Goal: Task Accomplishment & Management: Manage account settings

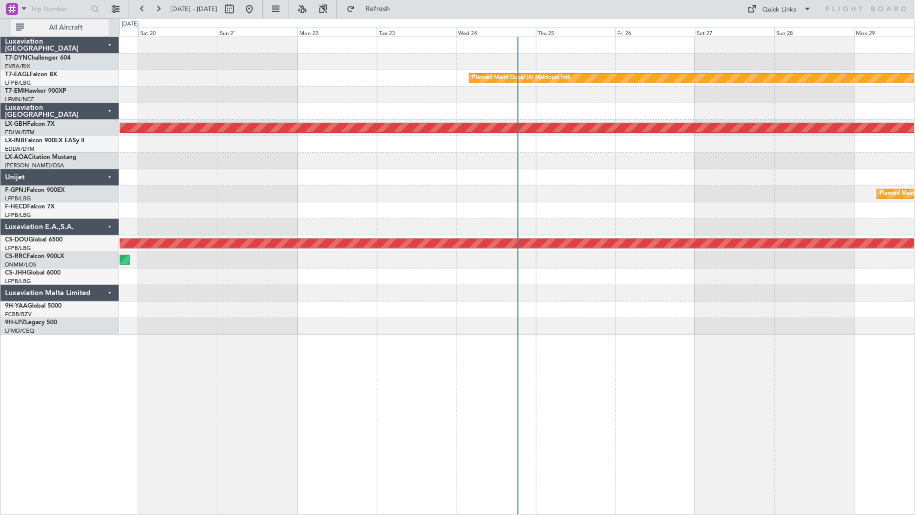
click at [77, 28] on span "All Aircraft" at bounding box center [66, 27] width 80 height 7
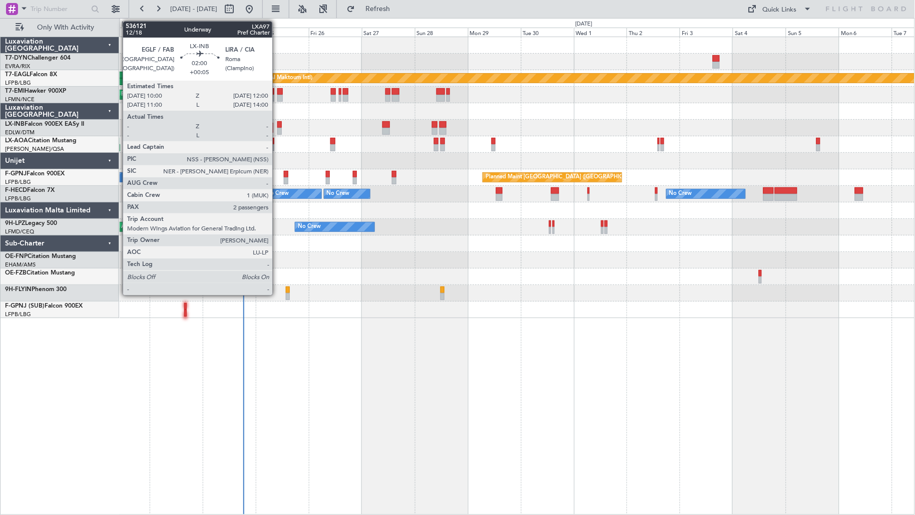
click at [277, 129] on div at bounding box center [279, 131] width 5 height 7
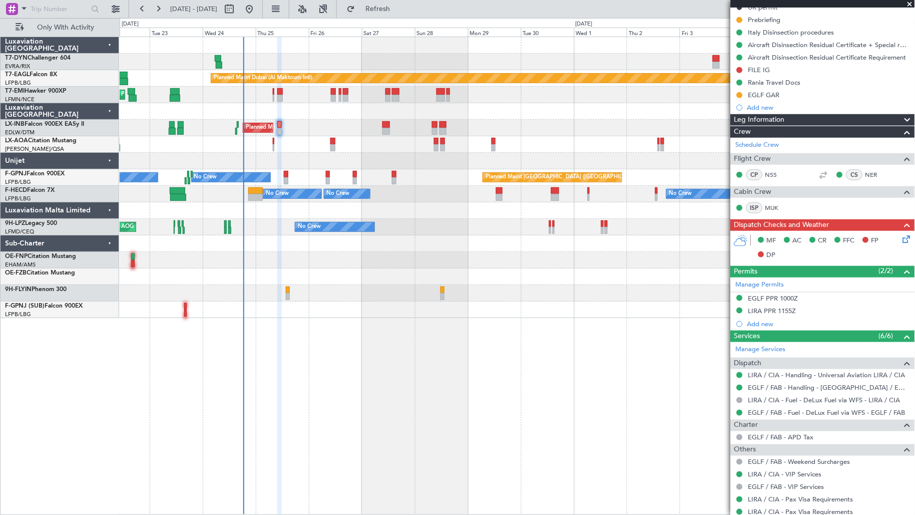
scroll to position [174, 0]
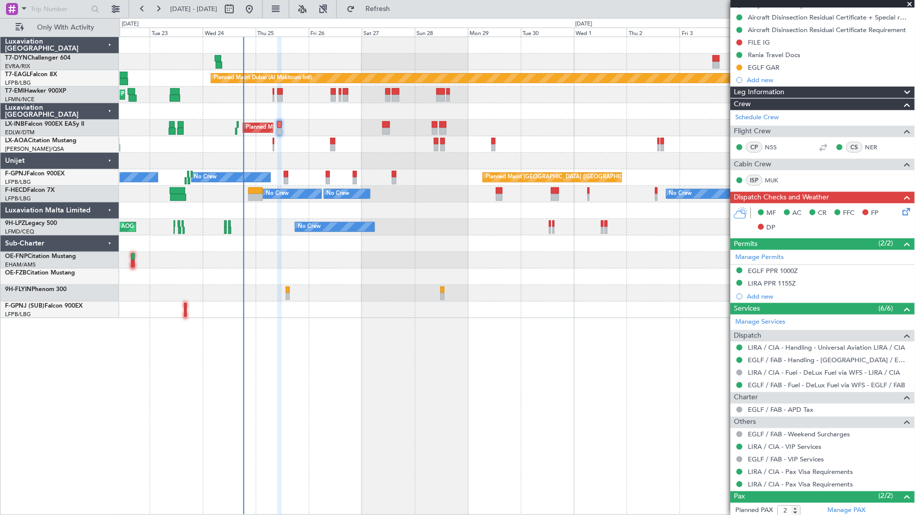
drag, startPoint x: 895, startPoint y: 444, endPoint x: 905, endPoint y: 446, distance: 10.3
click at [905, 446] on div "LIRA / CIA - VIP Services" at bounding box center [823, 447] width 184 height 13
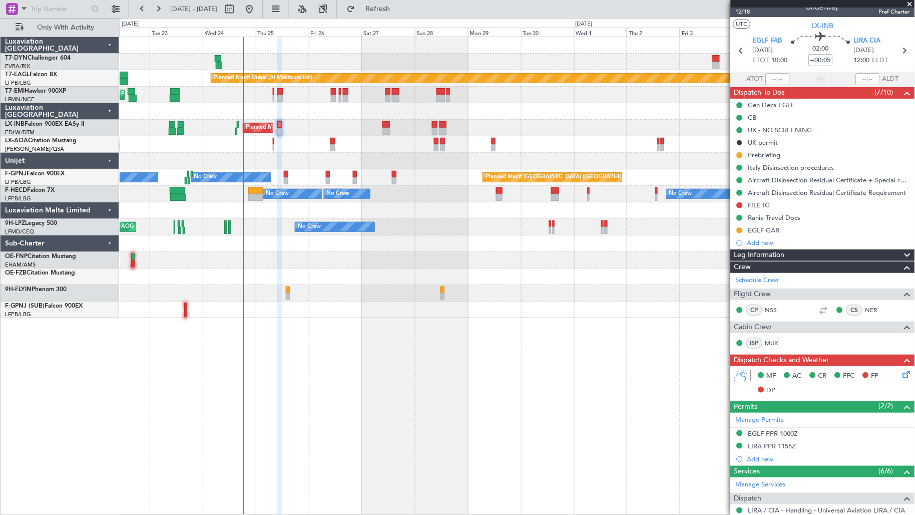
scroll to position [0, 0]
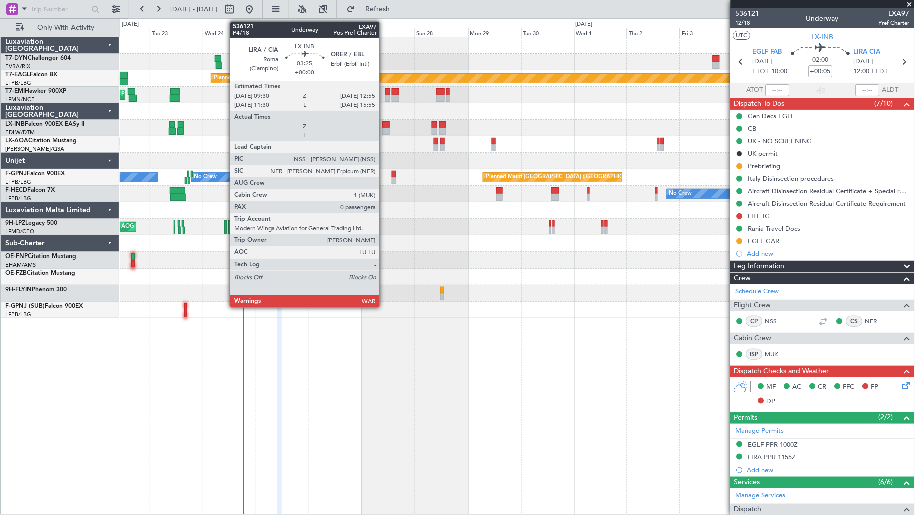
click at [385, 129] on div at bounding box center [387, 131] width 8 height 7
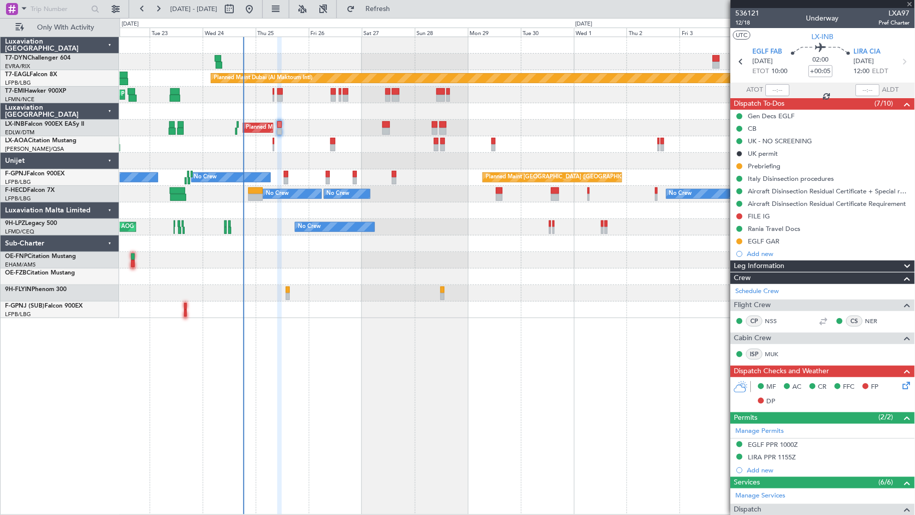
type input "0"
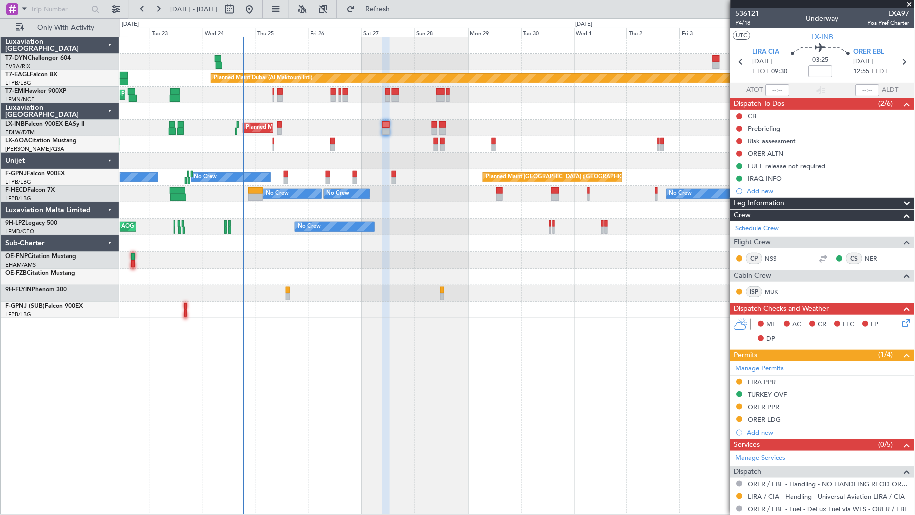
scroll to position [1, 0]
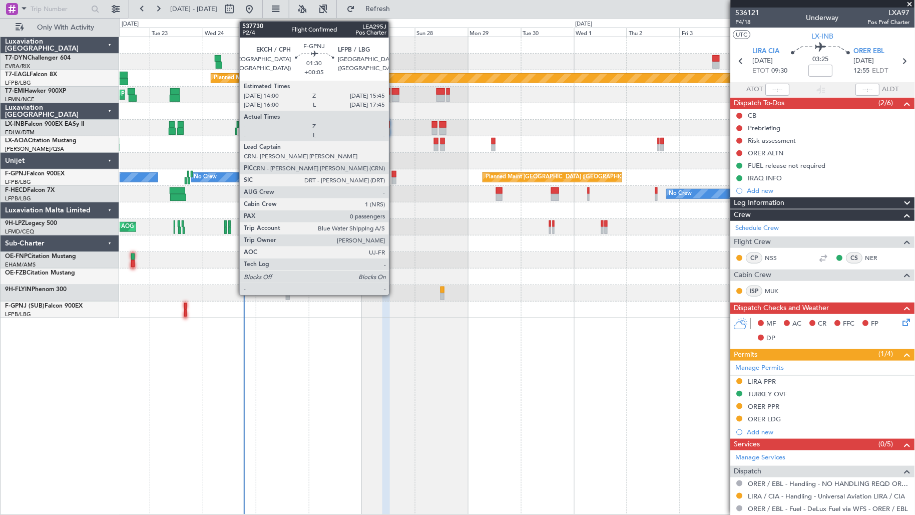
click at [394, 178] on div at bounding box center [394, 180] width 4 height 7
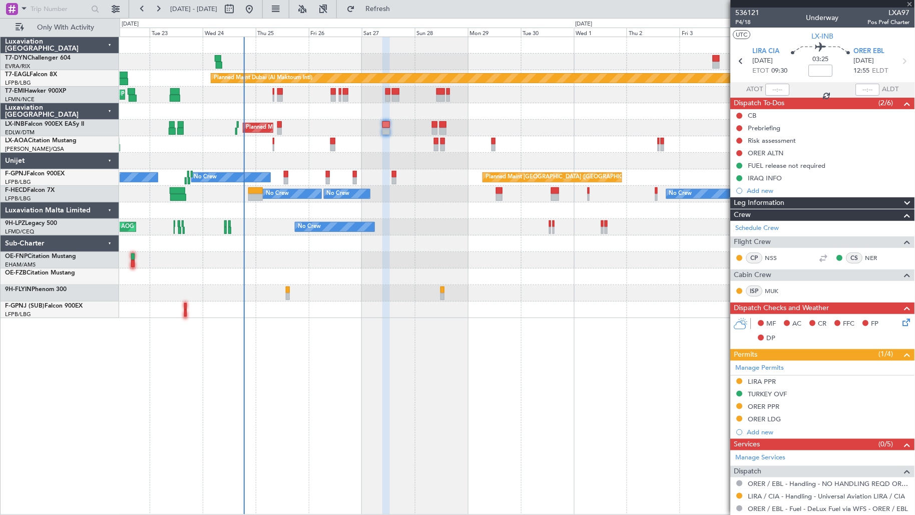
click at [394, 178] on div at bounding box center [394, 180] width 4 height 7
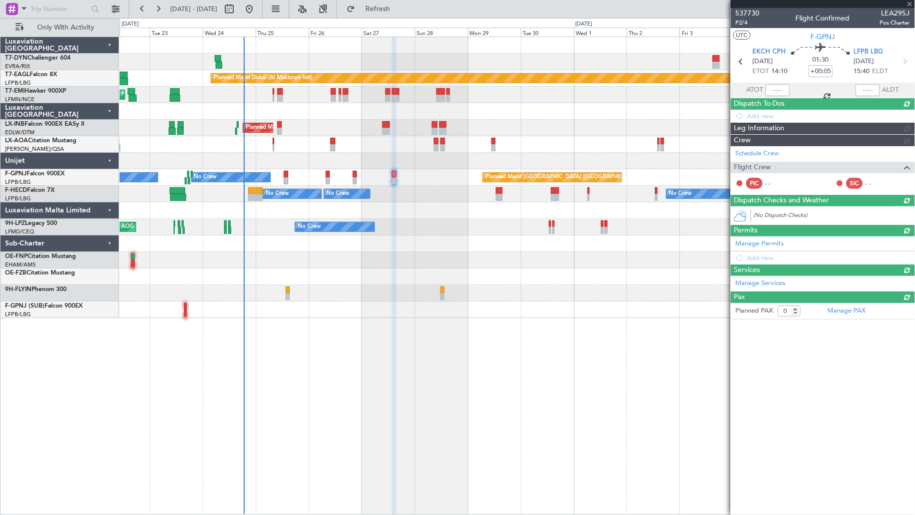
scroll to position [0, 0]
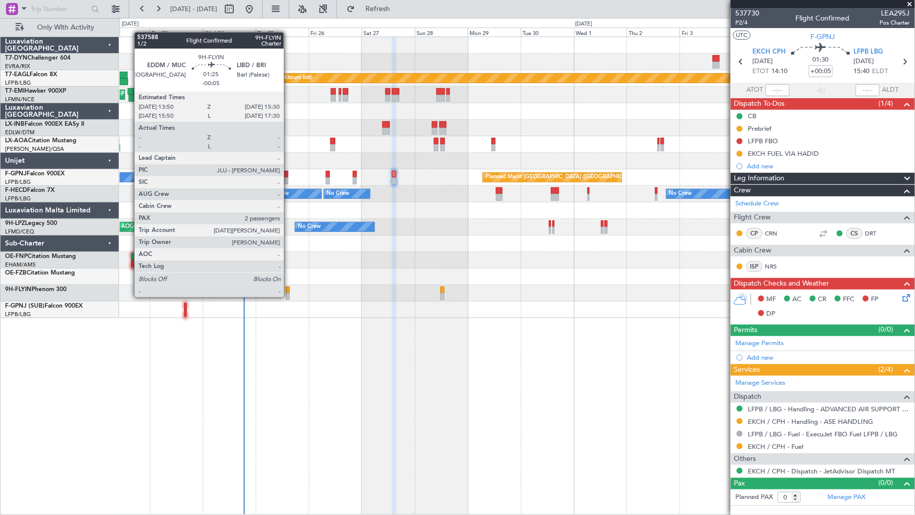
click at [289, 296] on div at bounding box center [288, 296] width 4 height 7
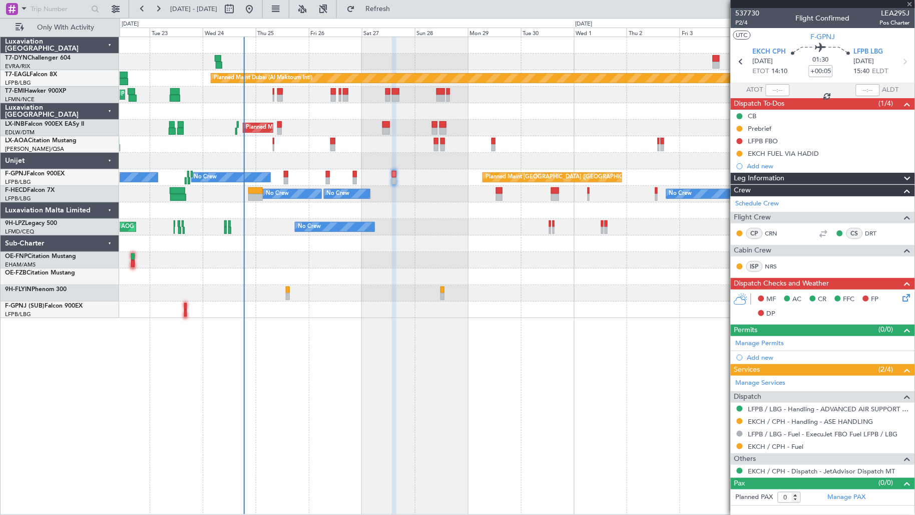
type input "-00:05"
type input "2"
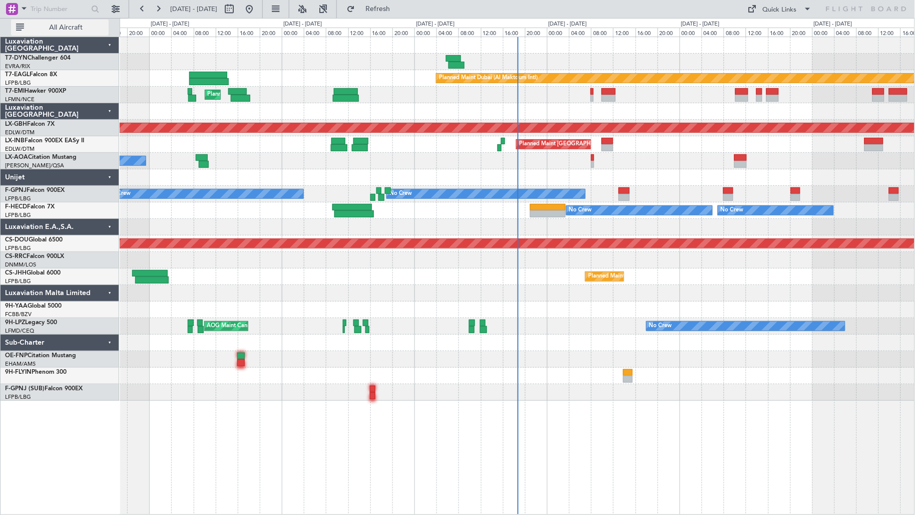
click at [99, 22] on button "All Aircraft" at bounding box center [60, 28] width 98 height 16
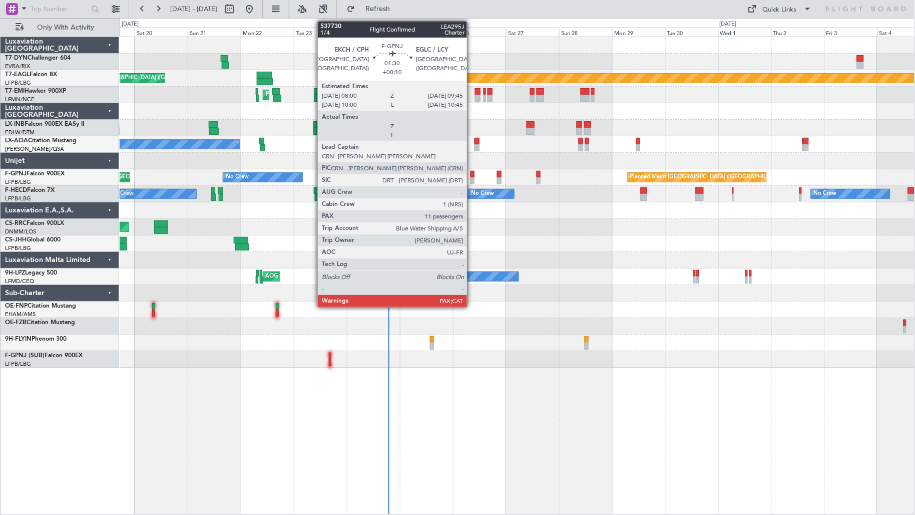
click at [472, 183] on div at bounding box center [473, 180] width 4 height 7
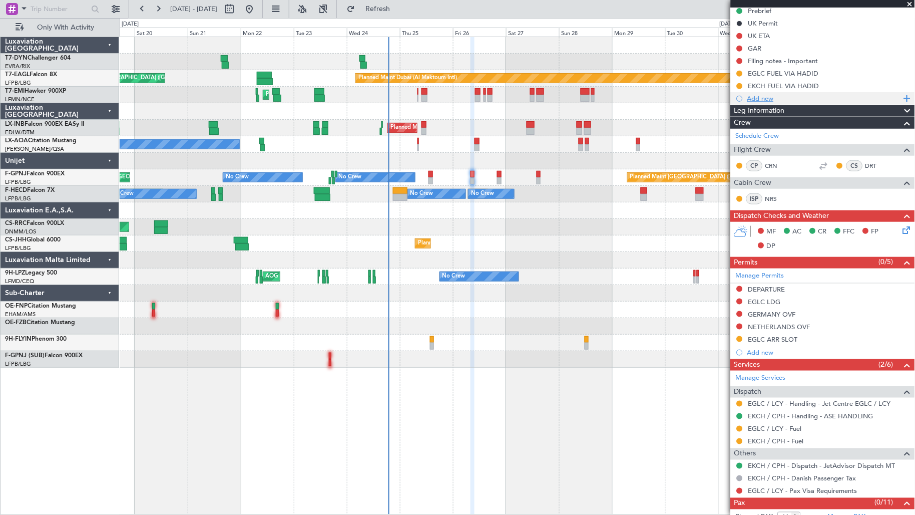
scroll to position [141, 0]
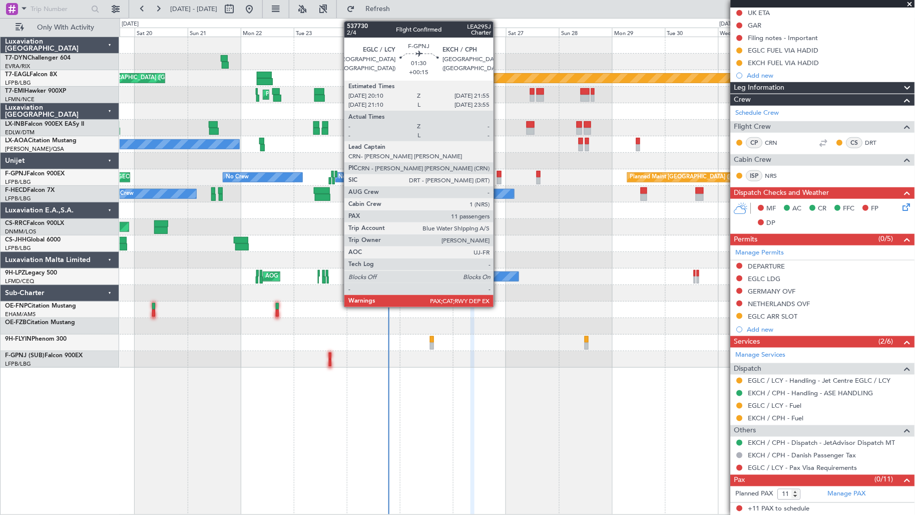
click at [499, 181] on div at bounding box center [499, 180] width 4 height 7
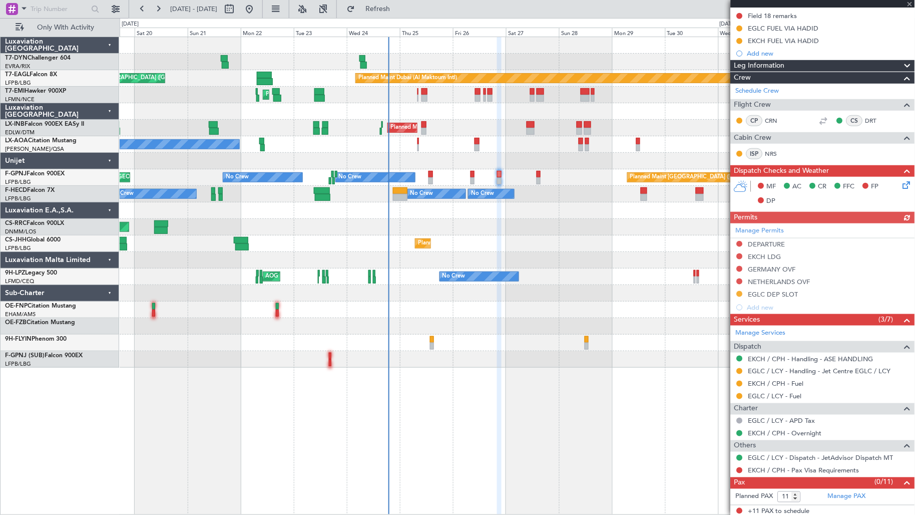
scroll to position [153, 0]
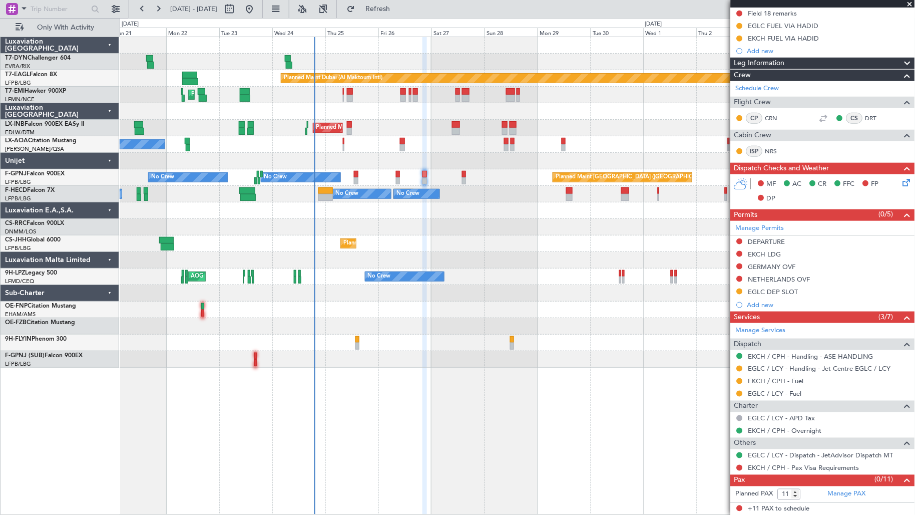
click at [341, 164] on div "Planned Maint Dubai (Al Maktoum Intl) Unplanned Maint [GEOGRAPHIC_DATA] ([GEOGR…" at bounding box center [518, 202] width 796 height 331
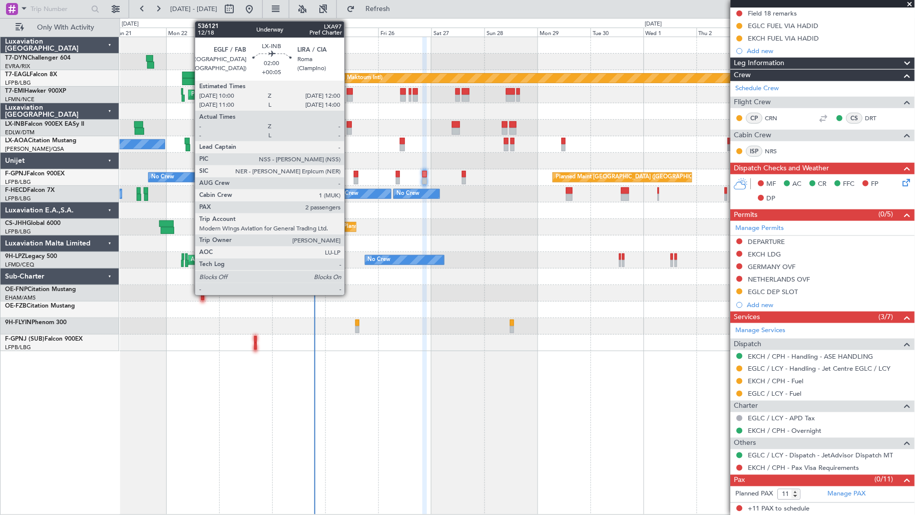
click at [350, 130] on div at bounding box center [349, 131] width 5 height 7
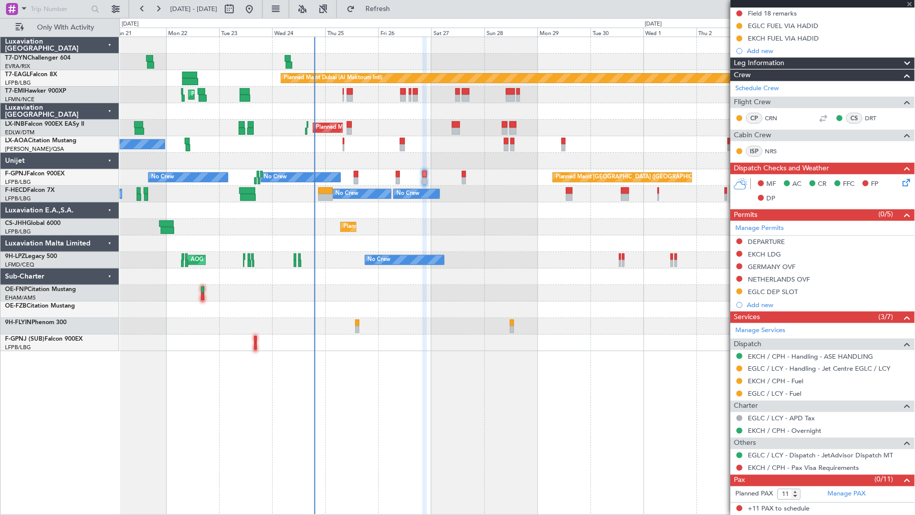
type input "+00:05"
type input "2"
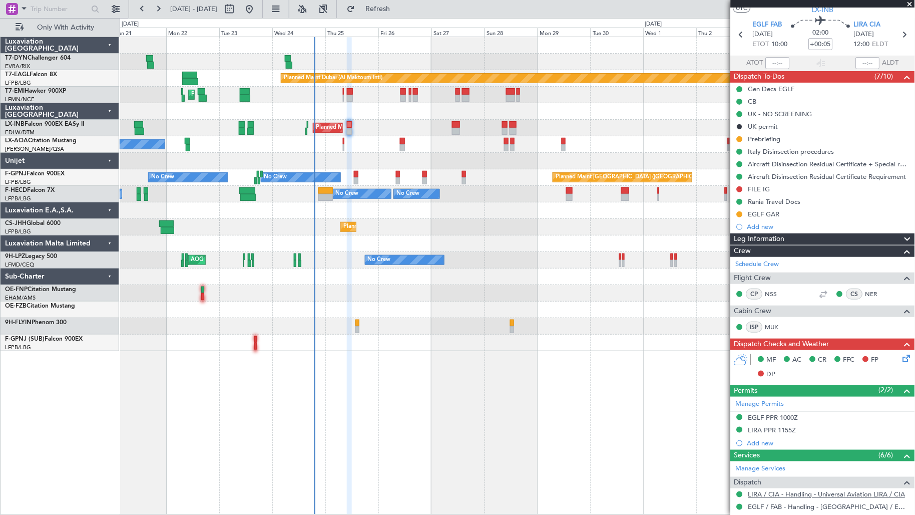
scroll to position [0, 0]
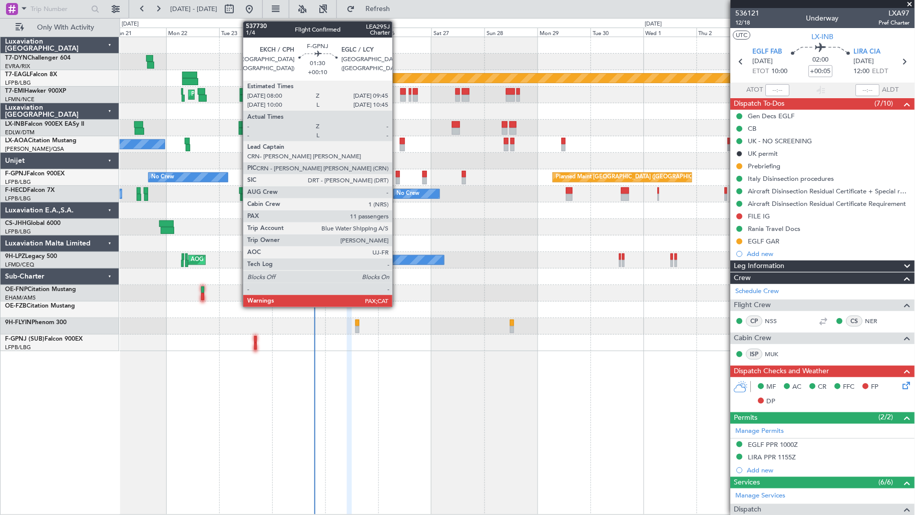
click at [398, 177] on div at bounding box center [398, 180] width 4 height 7
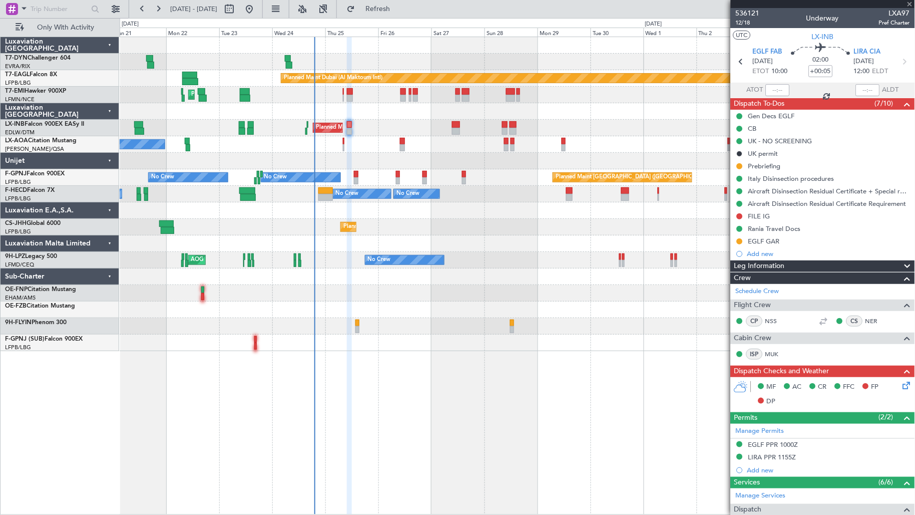
type input "+00:10"
type input "11"
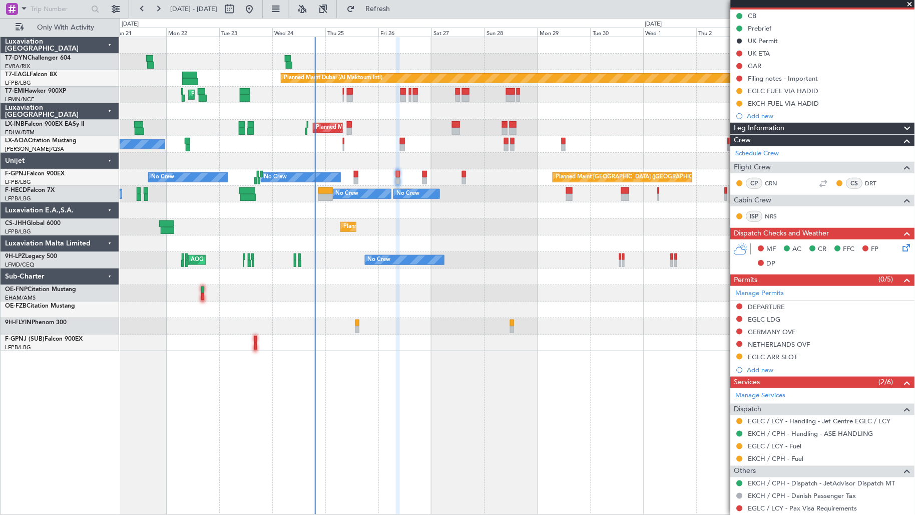
scroll to position [141, 0]
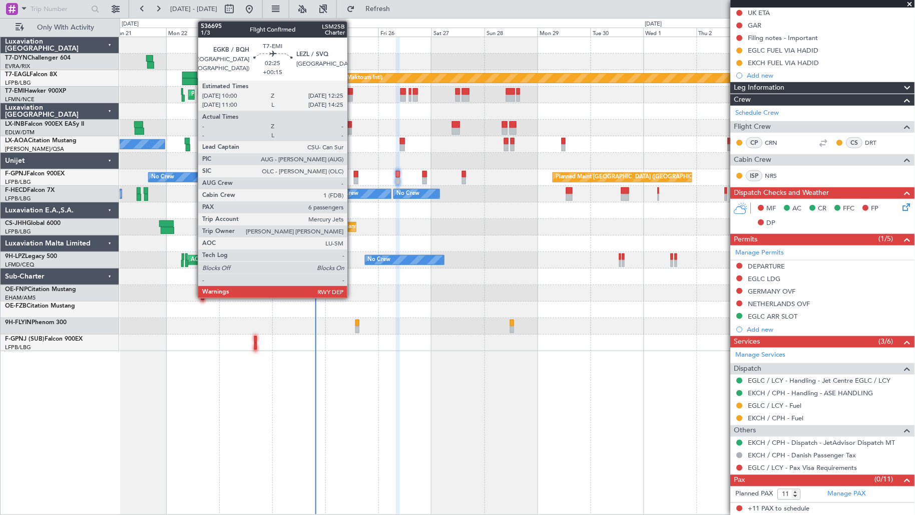
click at [349, 95] on div at bounding box center [350, 98] width 6 height 7
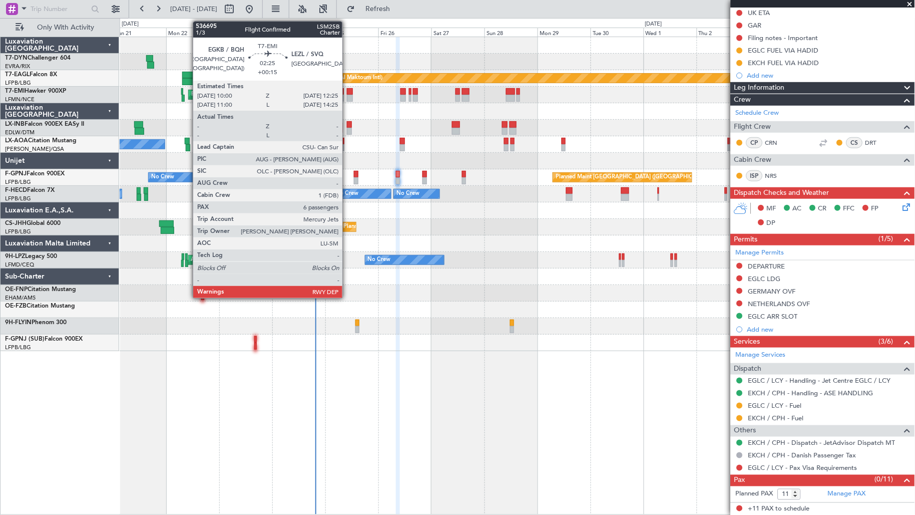
click at [348, 97] on div at bounding box center [350, 98] width 6 height 7
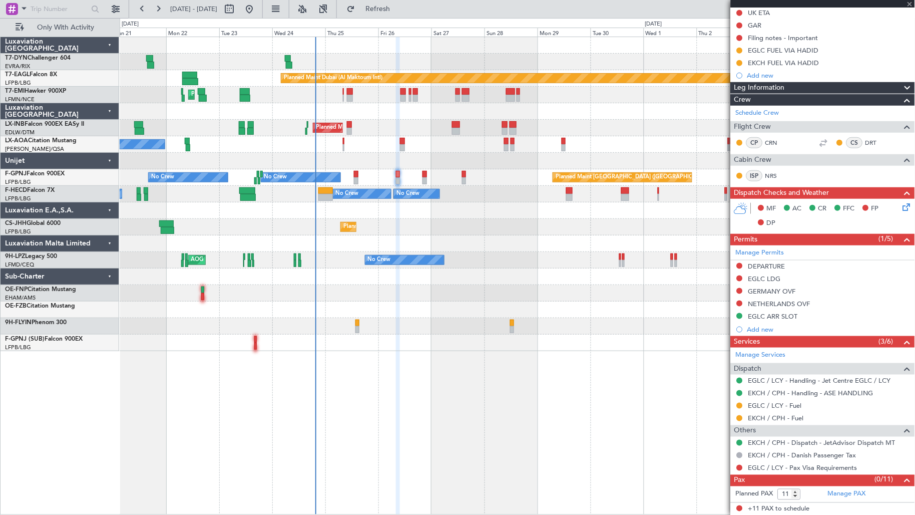
type input "+00:15"
type input "6"
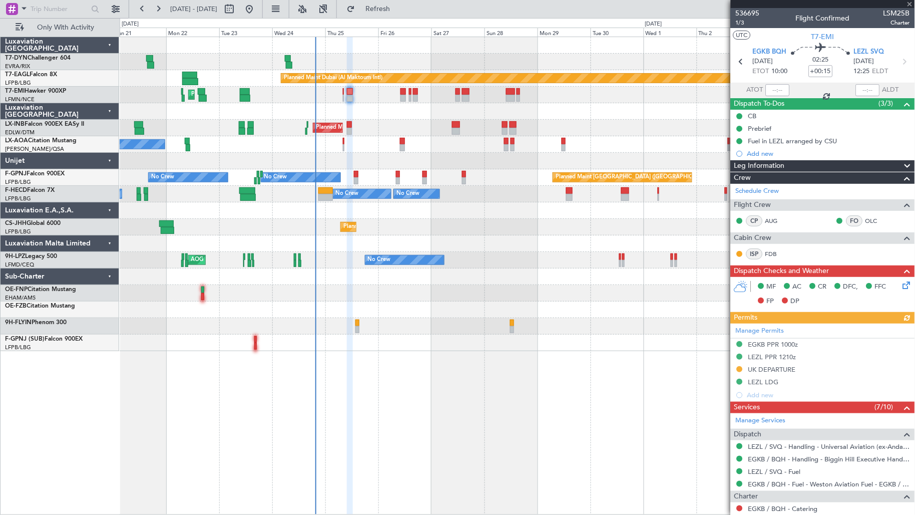
scroll to position [250, 0]
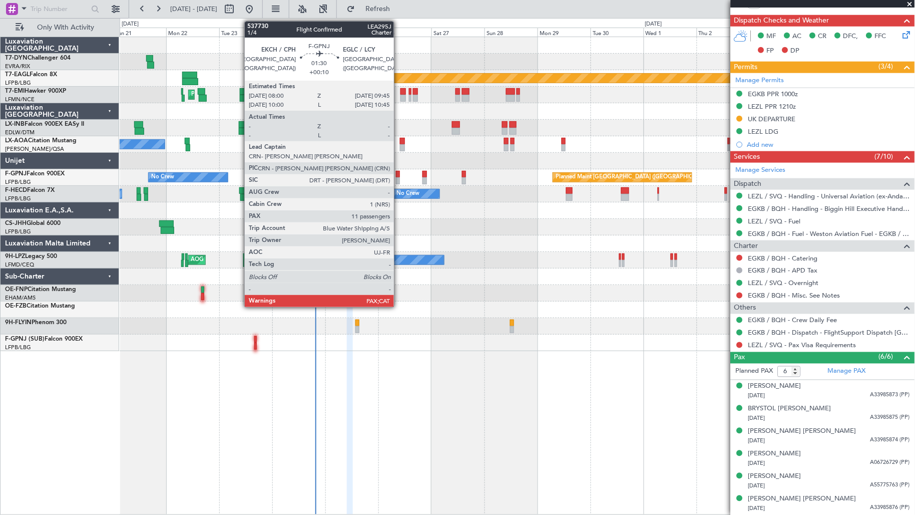
click at [396, 177] on div at bounding box center [398, 180] width 4 height 7
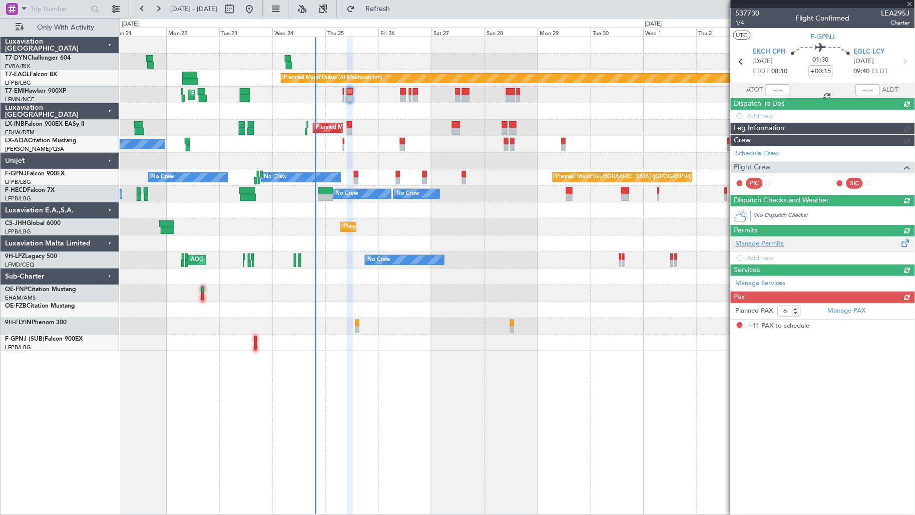
type input "+00:10"
type input "11"
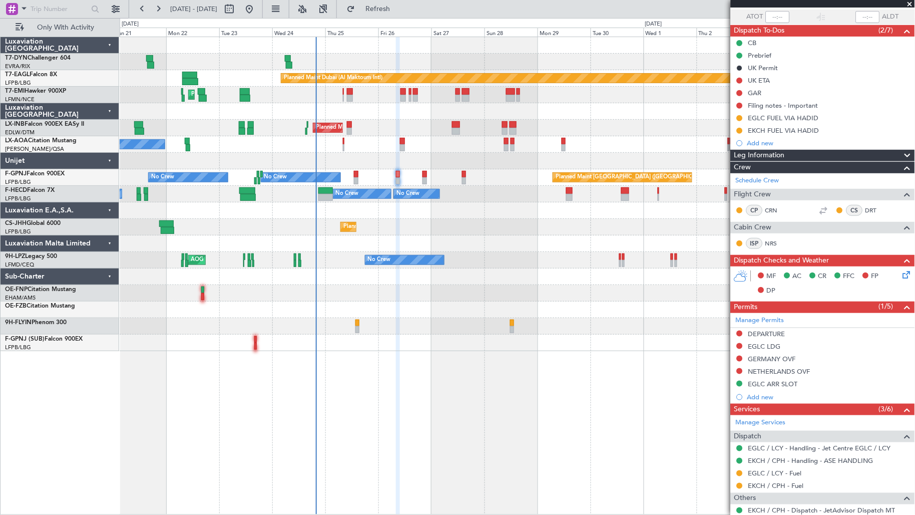
scroll to position [0, 0]
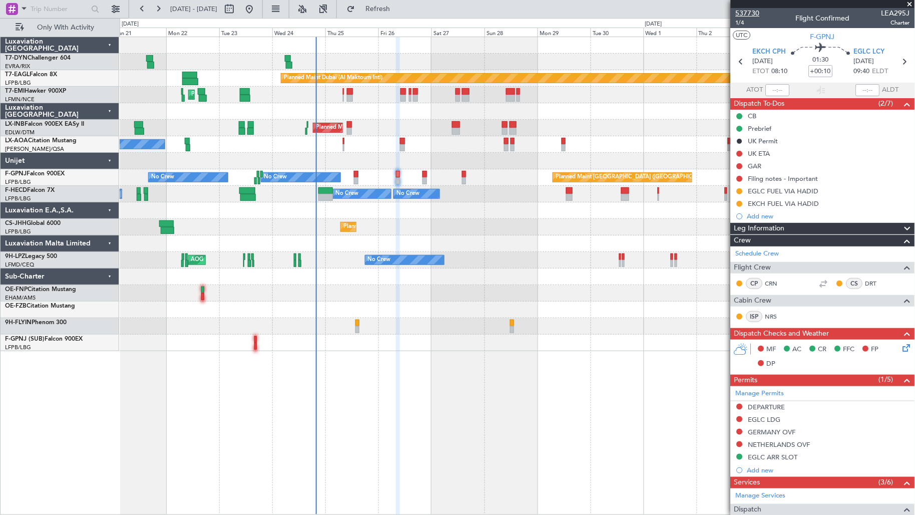
click at [751, 9] on span "537730" at bounding box center [748, 13] width 24 height 11
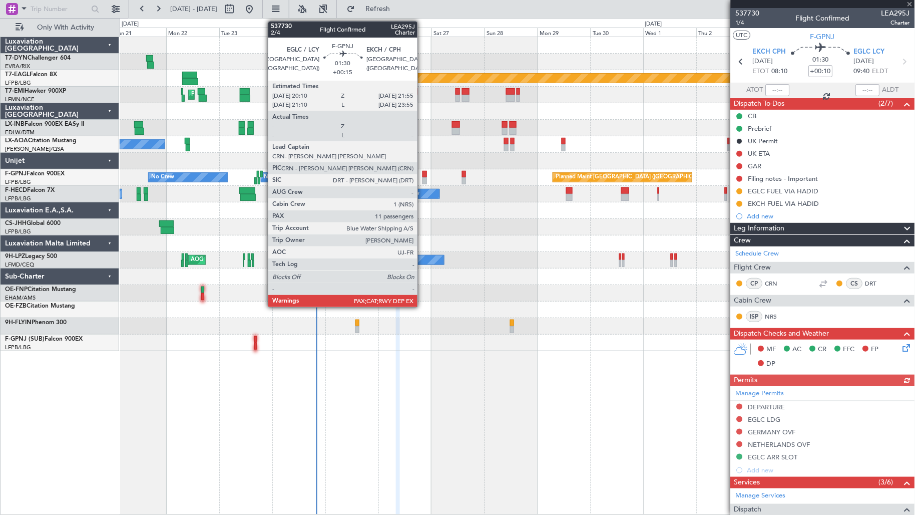
click at [423, 177] on div at bounding box center [425, 180] width 4 height 7
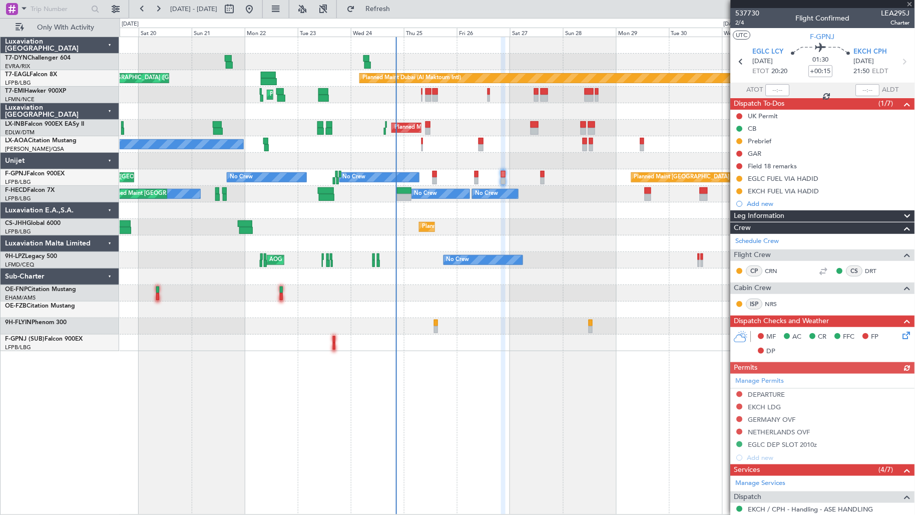
click at [486, 109] on div at bounding box center [518, 111] width 796 height 17
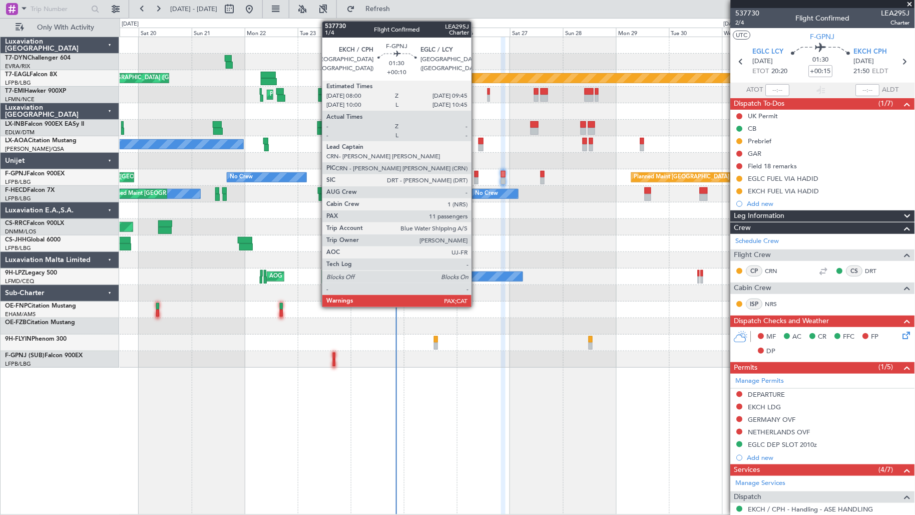
click at [475, 176] on div at bounding box center [477, 174] width 4 height 7
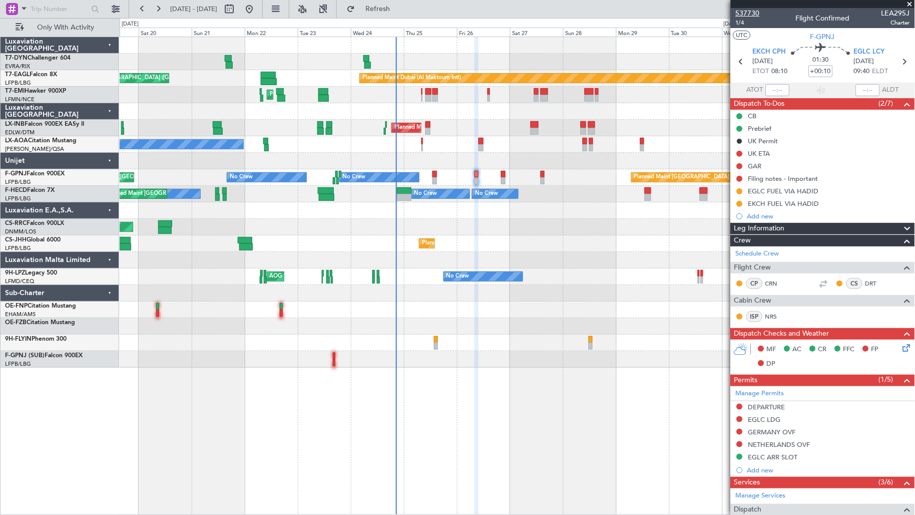
click at [755, 11] on span "537730" at bounding box center [748, 13] width 24 height 11
click at [755, 16] on span "537730" at bounding box center [748, 13] width 24 height 11
click at [743, 13] on span "537730" at bounding box center [748, 13] width 24 height 11
click at [399, 8] on span "Refresh" at bounding box center [378, 9] width 42 height 7
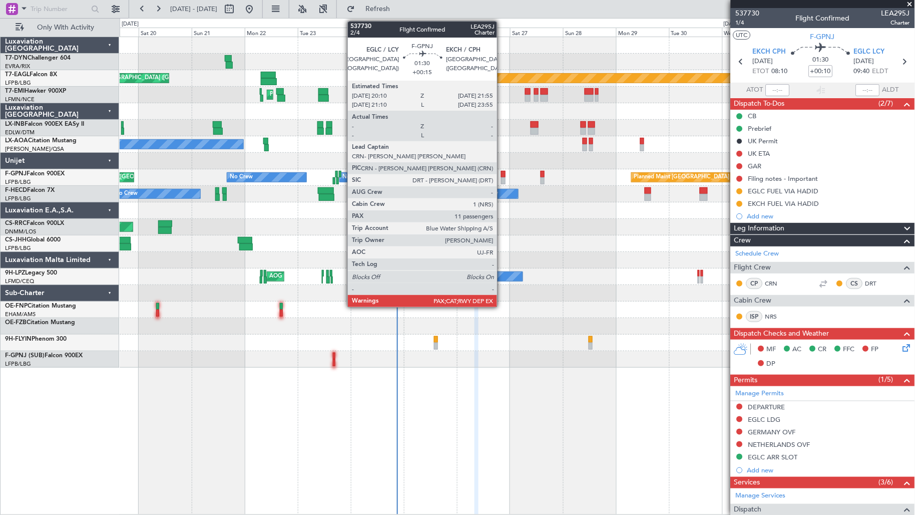
click at [502, 178] on div at bounding box center [503, 180] width 4 height 7
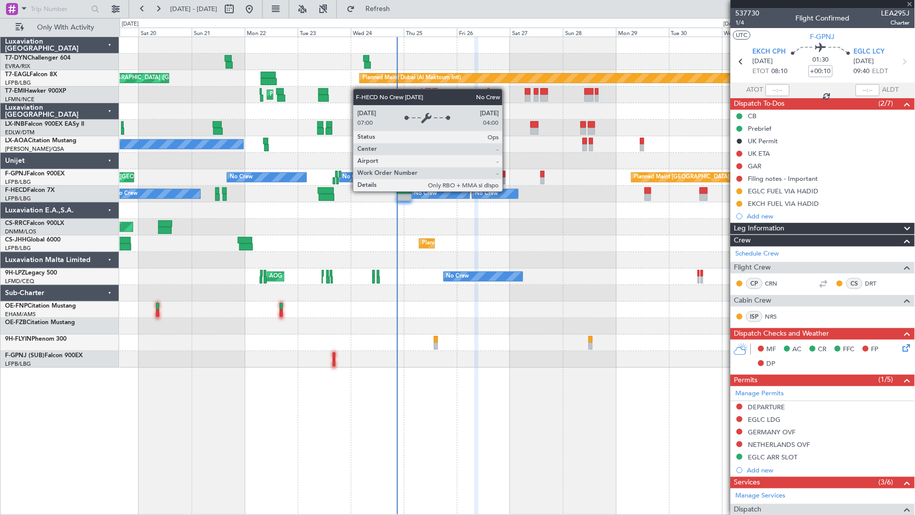
type input "+00:15"
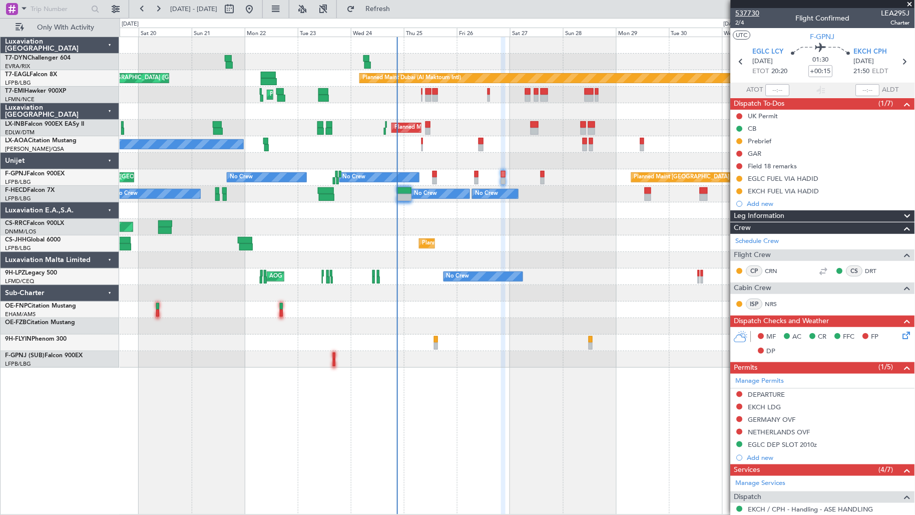
click at [747, 14] on span "537730" at bounding box center [748, 13] width 24 height 11
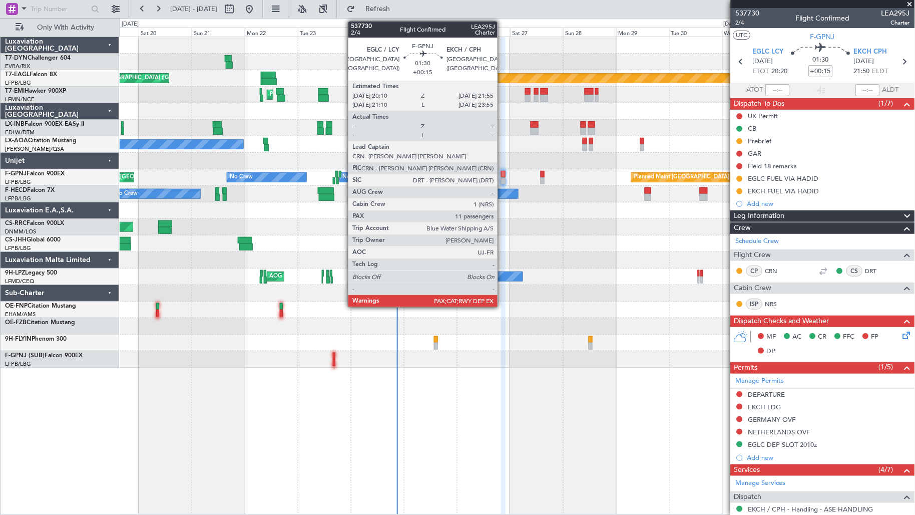
click at [503, 177] on div at bounding box center [503, 174] width 4 height 7
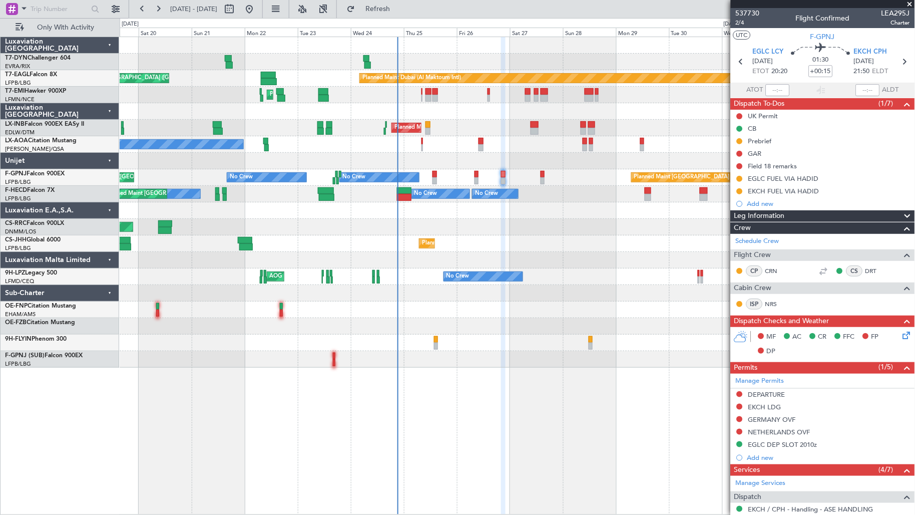
scroll to position [153, 0]
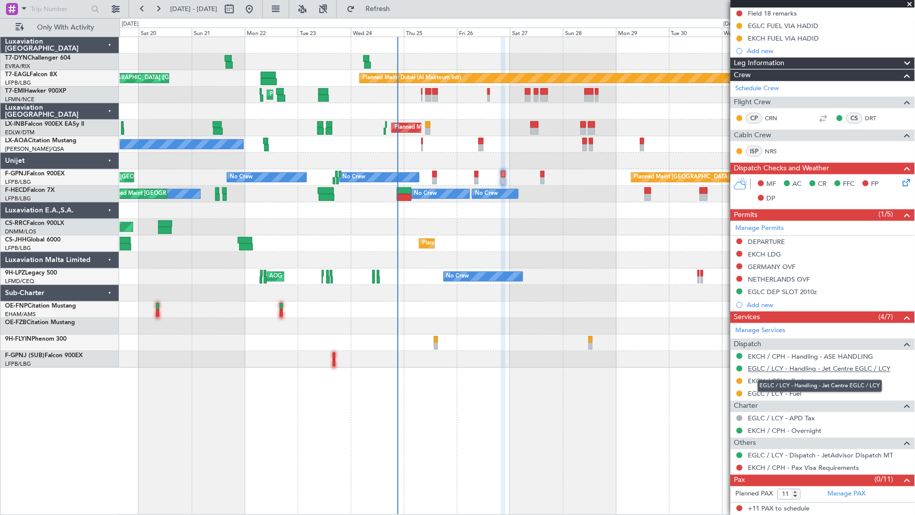
click at [820, 367] on link "EGLC / LCY - Handling - Jet Centre EGLC / LCY" at bounding box center [820, 369] width 143 height 9
